Goal: Connect with others: Connect with others

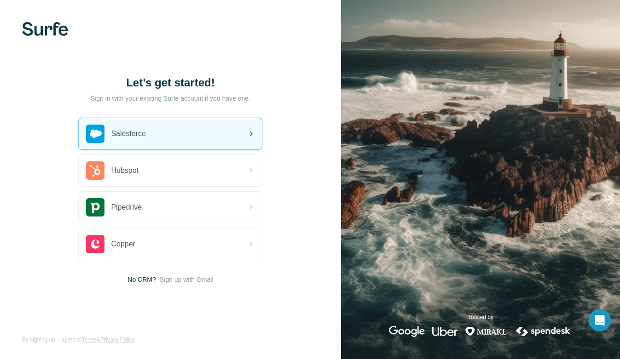
click at [150, 137] on div "Salesforce" at bounding box center [170, 133] width 183 height 31
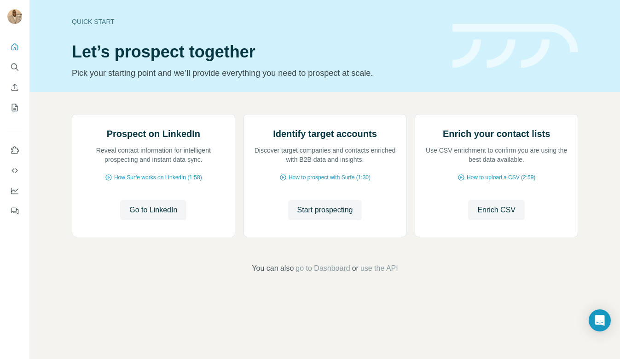
scroll to position [28, 0]
click at [18, 49] on icon "Quick start" at bounding box center [14, 46] width 9 height 9
click at [19, 148] on icon "Use Surfe on LinkedIn" at bounding box center [14, 150] width 9 height 9
click at [163, 216] on span "Go to LinkedIn" at bounding box center [153, 210] width 48 height 11
click at [17, 169] on icon "Use Surfe API" at bounding box center [14, 170] width 9 height 9
